Goal: Task Accomplishment & Management: Complete application form

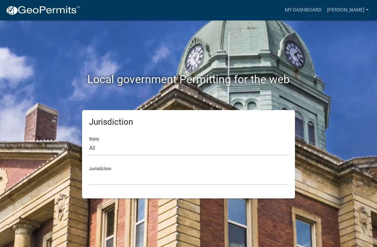
click at [313, 11] on link "My Dashboard" at bounding box center [303, 9] width 42 height 13
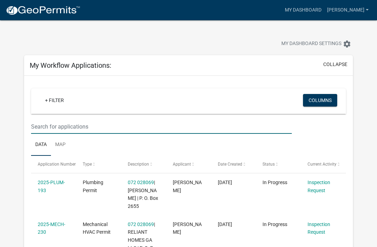
click at [63, 124] on input "text" at bounding box center [161, 126] width 261 height 14
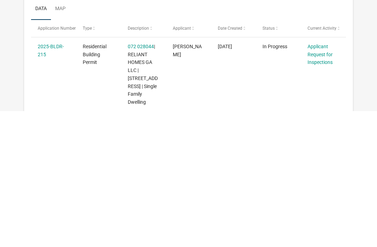
type input "215"
click at [323, 179] on link "Applicant Request for Inspections" at bounding box center [319, 190] width 25 height 22
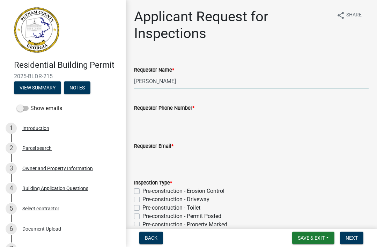
click at [215, 81] on input "[PERSON_NAME]" at bounding box center [251, 81] width 234 height 14
type input "C"
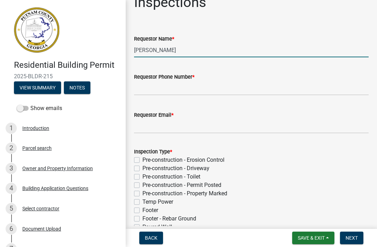
scroll to position [37, 0]
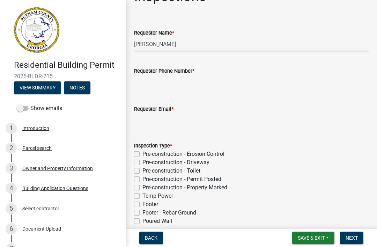
type input "[PERSON_NAME]"
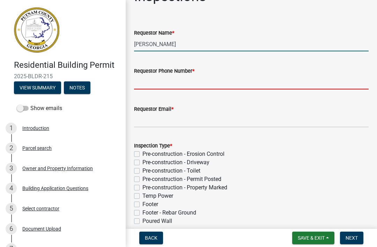
click at [274, 86] on input "Requestor Phone Number *" at bounding box center [251, 82] width 234 height 14
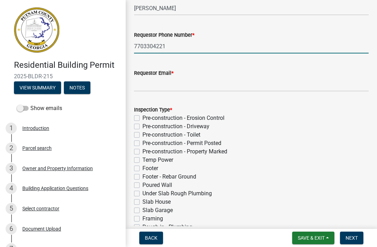
scroll to position [75, 0]
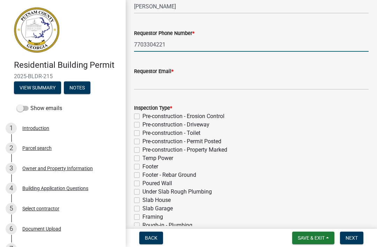
type input "7703304221"
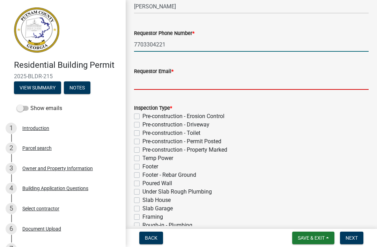
click at [279, 83] on input "Requestor Email *" at bounding box center [251, 82] width 234 height 14
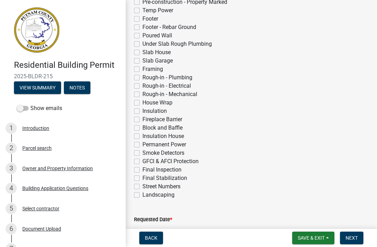
scroll to position [238, 0]
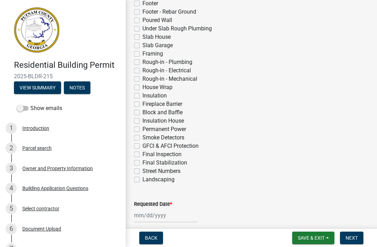
type input "[EMAIL_ADDRESS][DOMAIN_NAME]"
click at [158, 53] on label "Framing" at bounding box center [152, 54] width 21 height 8
click at [147, 53] on input "Framing" at bounding box center [144, 52] width 5 height 5
checkbox input "true"
checkbox input "false"
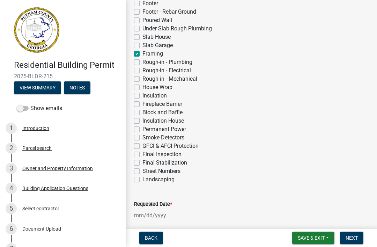
checkbox input "false"
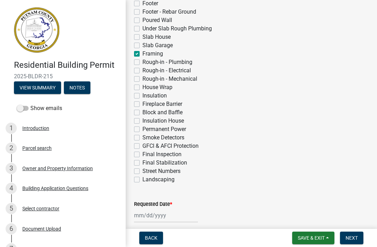
checkbox input "false"
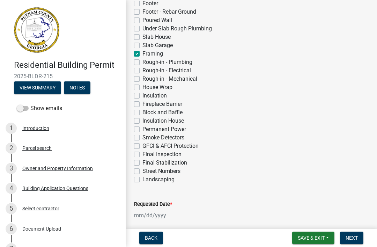
checkbox input "false"
checkbox input "true"
checkbox input "false"
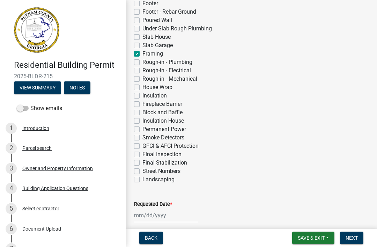
checkbox input "false"
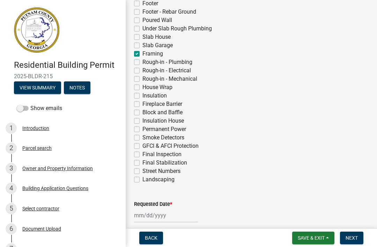
checkbox input "false"
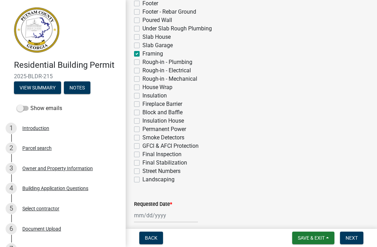
checkbox input "false"
click at [185, 61] on label "Rough-in - Plumbing" at bounding box center [167, 62] width 50 height 8
click at [147, 61] on input "Rough-in - Plumbing" at bounding box center [144, 60] width 5 height 5
checkbox input "true"
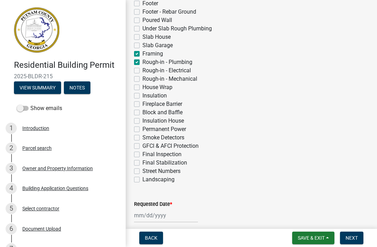
checkbox input "false"
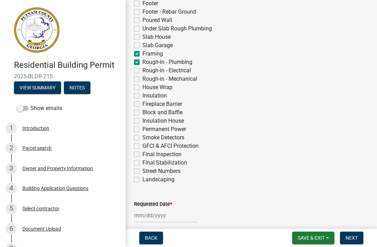
checkbox input "false"
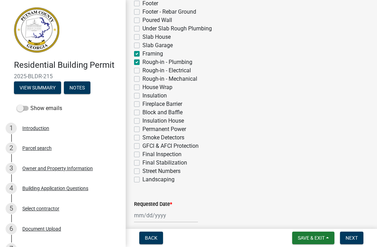
checkbox input "false"
checkbox input "true"
checkbox input "false"
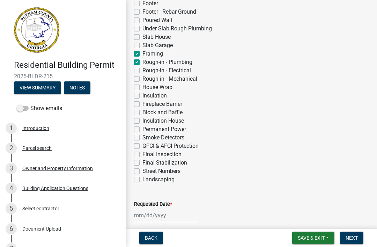
checkbox input "false"
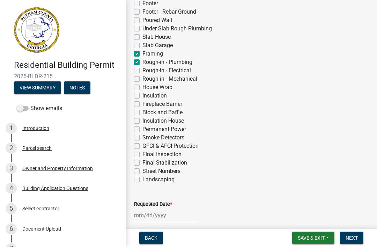
checkbox input "false"
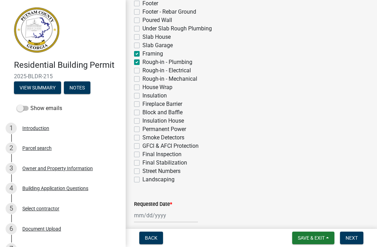
checkbox input "false"
click at [191, 70] on label "Rough-in - Electrical" at bounding box center [166, 70] width 48 height 8
click at [147, 70] on input "Rough-in - Electrical" at bounding box center [144, 68] width 5 height 5
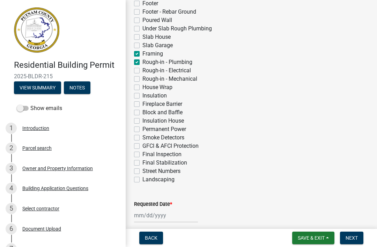
checkbox input "true"
checkbox input "false"
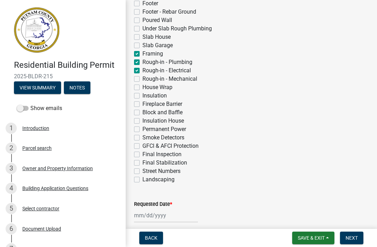
checkbox input "false"
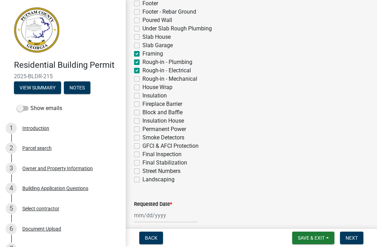
checkbox input "false"
checkbox input "true"
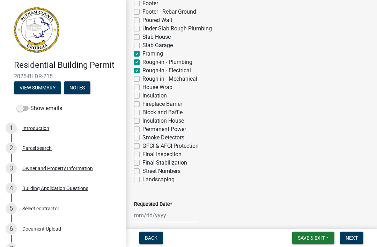
checkbox input "true"
checkbox input "false"
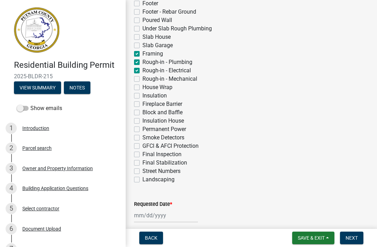
checkbox input "false"
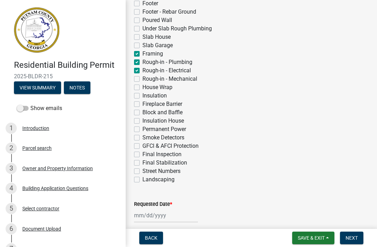
checkbox input "false"
click at [191, 80] on label "Rough-in - Mechanical" at bounding box center [169, 79] width 55 height 8
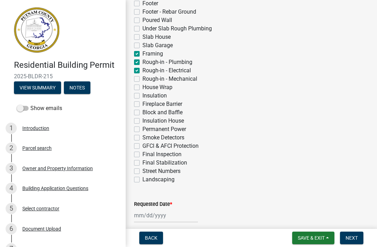
click at [147, 79] on input "Rough-in - Mechanical" at bounding box center [144, 77] width 5 height 5
checkbox input "true"
checkbox input "false"
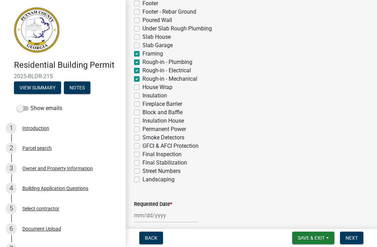
checkbox input "false"
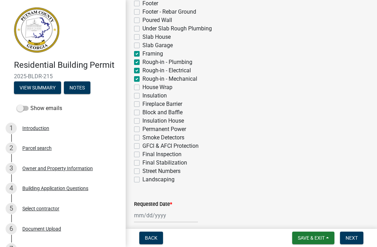
checkbox input "false"
checkbox input "true"
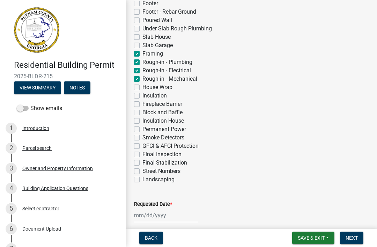
checkbox input "true"
checkbox input "false"
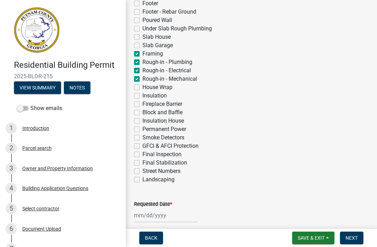
checkbox input "false"
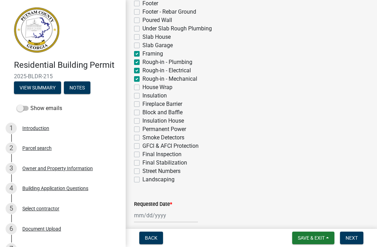
checkbox input "false"
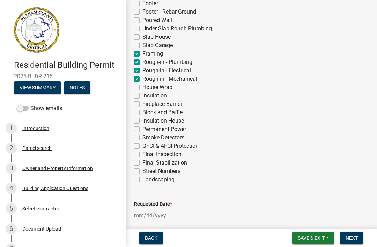
click at [170, 88] on label "House Wrap" at bounding box center [157, 87] width 30 height 8
click at [147, 88] on input "House Wrap" at bounding box center [144, 85] width 5 height 5
checkbox input "true"
checkbox input "false"
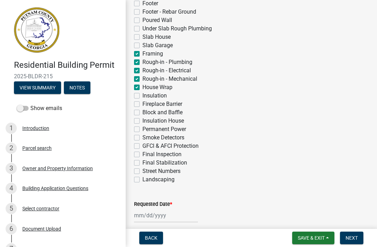
checkbox input "false"
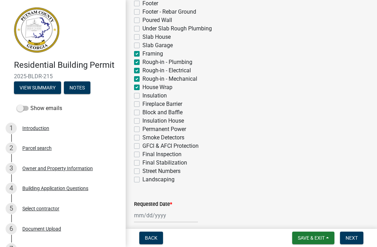
checkbox input "false"
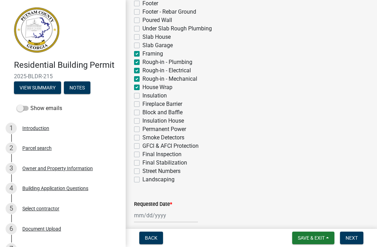
checkbox input "true"
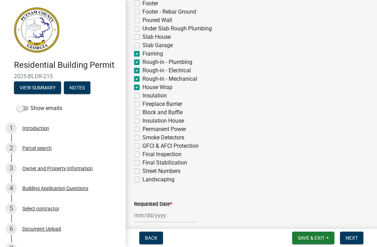
checkbox input "false"
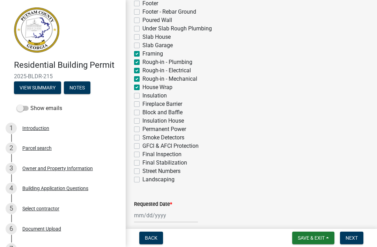
checkbox input "false"
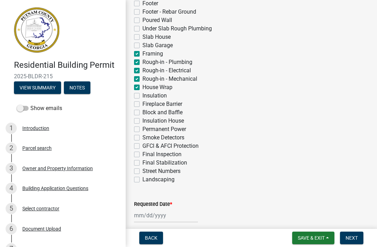
checkbox input "false"
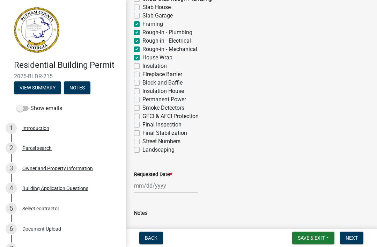
scroll to position [274, 0]
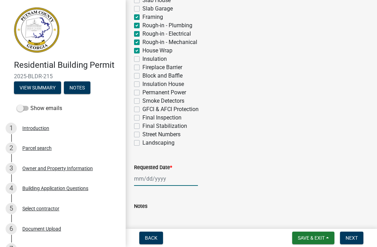
click at [155, 178] on div at bounding box center [166, 178] width 64 height 14
select select "10"
select select "2025"
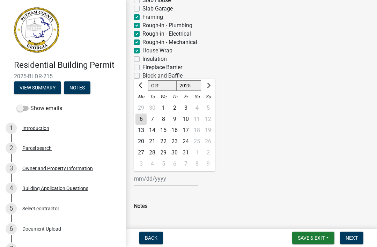
click at [153, 118] on div "7" at bounding box center [151, 118] width 11 height 11
type input "[DATE]"
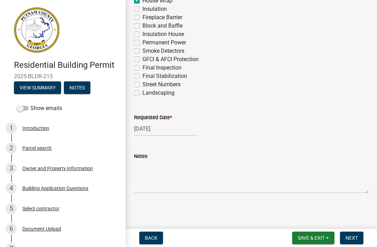
scroll to position [324, 0]
click at [352, 235] on span "Next" at bounding box center [351, 238] width 12 height 6
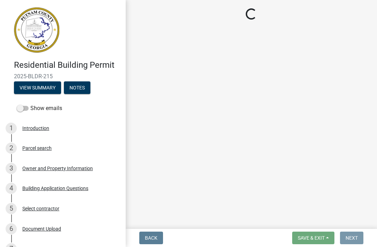
scroll to position [0, 0]
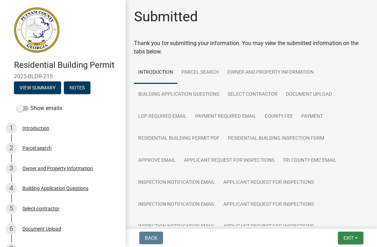
click at [342, 241] on button "Exit" at bounding box center [350, 237] width 25 height 13
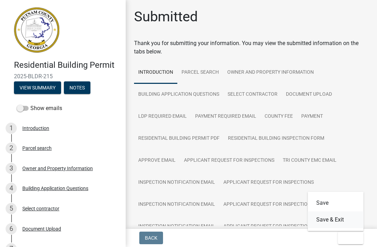
click at [333, 216] on button "Save & Exit" at bounding box center [336, 219] width 56 height 17
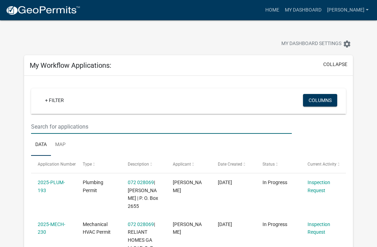
click at [62, 127] on input "text" at bounding box center [161, 126] width 261 height 14
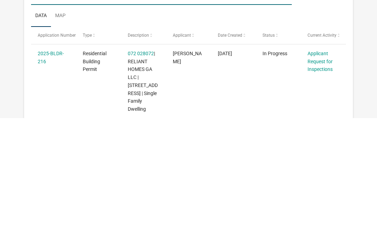
type input "216"
click at [321, 179] on link "Applicant Request for Inspections" at bounding box center [319, 190] width 25 height 22
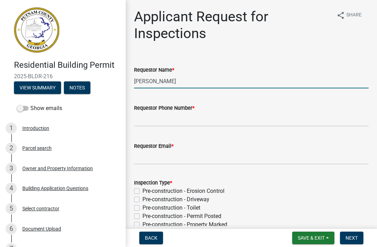
click at [192, 80] on input "[PERSON_NAME]" at bounding box center [251, 81] width 234 height 14
type input "M"
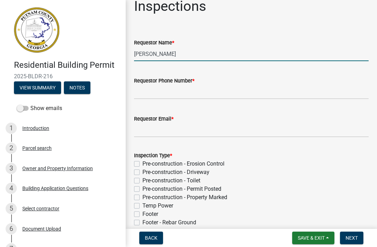
type input "[PERSON_NAME]"
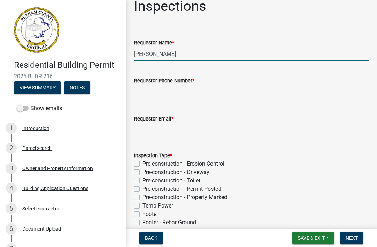
click at [249, 89] on input "Requestor Phone Number *" at bounding box center [251, 92] width 234 height 14
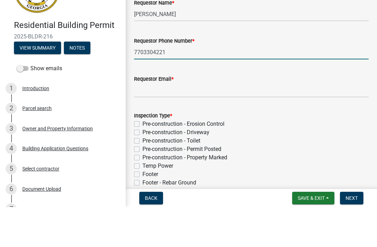
type input "7703304221"
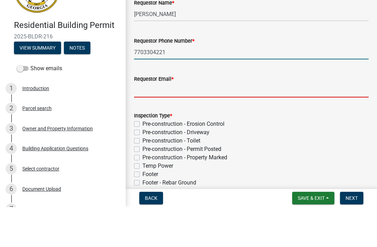
click at [269, 123] on input "Requestor Email *" at bounding box center [251, 130] width 234 height 14
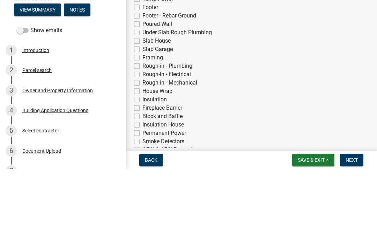
scroll to position [156, 0]
type input "[EMAIL_ADDRESS][DOMAIN_NAME]"
click at [159, 131] on label "Framing" at bounding box center [152, 135] width 21 height 8
click at [147, 131] on input "Framing" at bounding box center [144, 133] width 5 height 5
checkbox input "true"
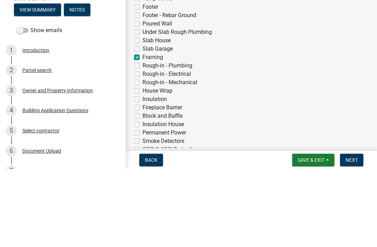
checkbox input "false"
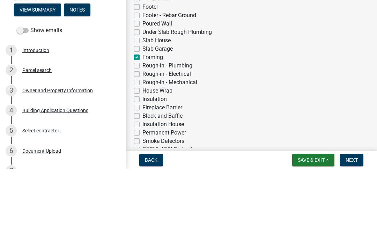
checkbox input "false"
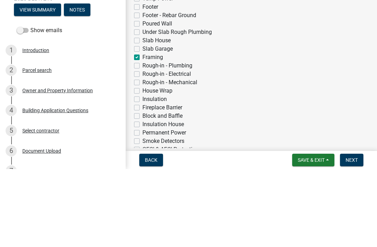
checkbox input "false"
checkbox input "true"
checkbox input "false"
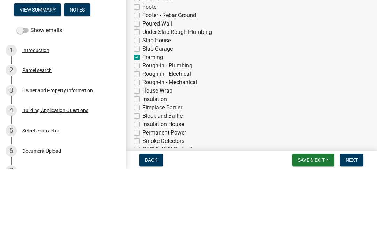
checkbox input "false"
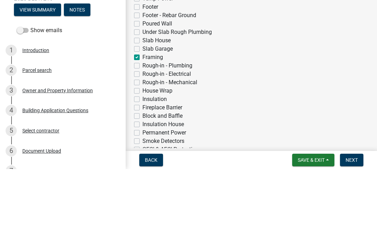
checkbox input "false"
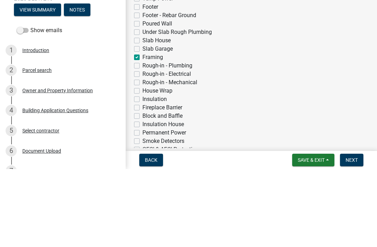
checkbox input "false"
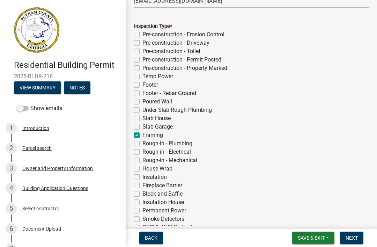
click at [181, 142] on label "Rough-in - Plumbing" at bounding box center [167, 143] width 50 height 8
click at [147, 142] on input "Rough-in - Plumbing" at bounding box center [144, 141] width 5 height 5
checkbox input "true"
checkbox input "false"
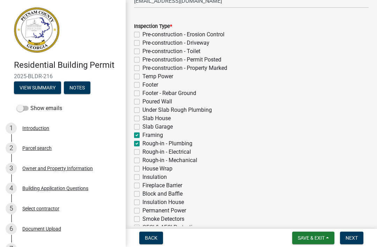
checkbox input "false"
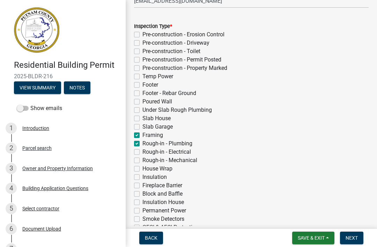
checkbox input "false"
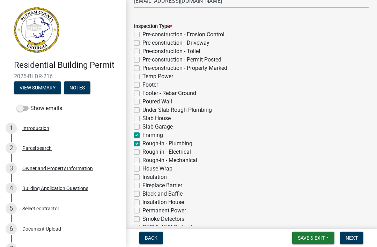
click at [182, 152] on label "Rough-in - Electrical" at bounding box center [166, 152] width 48 height 8
click at [147, 152] on input "Rough-in - Electrical" at bounding box center [144, 150] width 5 height 5
click at [186, 160] on label "Rough-in - Mechanical" at bounding box center [169, 160] width 55 height 8
click at [147, 160] on input "Rough-in - Mechanical" at bounding box center [144, 158] width 5 height 5
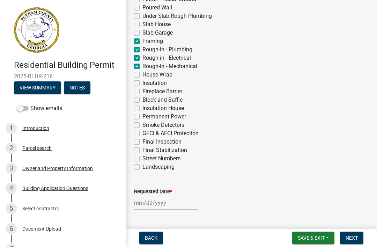
scroll to position [264, 0]
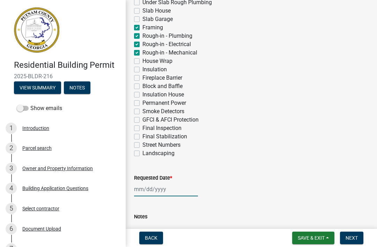
click at [164, 188] on div at bounding box center [166, 189] width 64 height 14
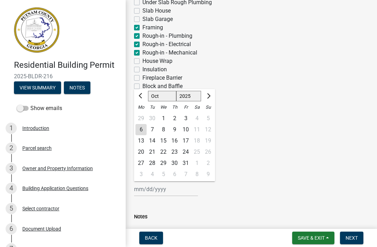
click at [151, 127] on div "7" at bounding box center [151, 129] width 11 height 11
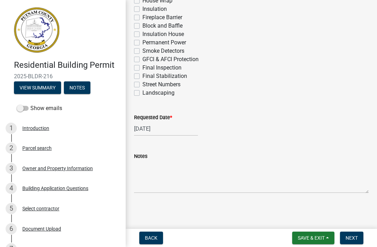
scroll to position [324, 0]
click at [351, 235] on span "Next" at bounding box center [351, 238] width 12 height 6
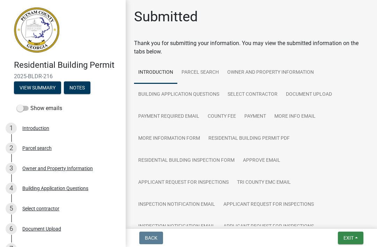
click at [349, 239] on span "Exit" at bounding box center [348, 238] width 10 height 6
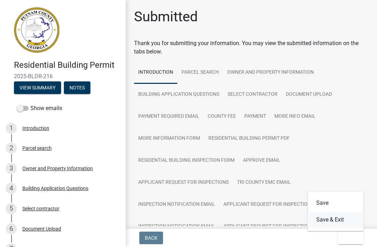
click at [342, 220] on button "Save & Exit" at bounding box center [336, 219] width 56 height 17
